Goal: Navigation & Orientation: Find specific page/section

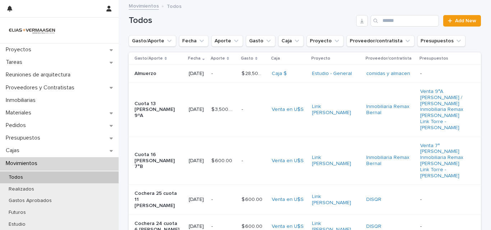
click at [23, 164] on p "Movimientos" at bounding box center [23, 163] width 40 height 7
click at [466, 23] on span "Add New" at bounding box center [465, 20] width 21 height 5
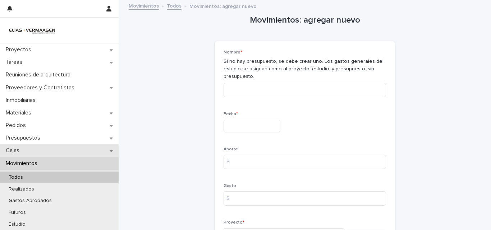
click at [15, 149] on p "Cajas" at bounding box center [14, 150] width 22 height 7
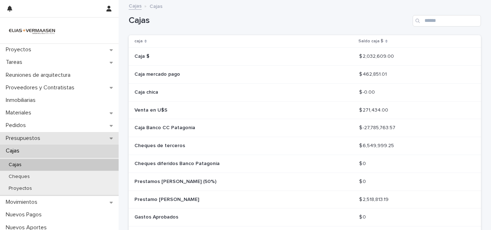
click at [24, 138] on p "Presupuestos" at bounding box center [24, 138] width 43 height 7
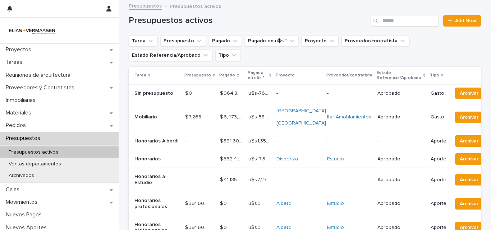
click at [235, 154] on td "$ 562,422.11 $ 562,422.11" at bounding box center [231, 159] width 28 height 18
